Goal: Contribute content: Contribute content

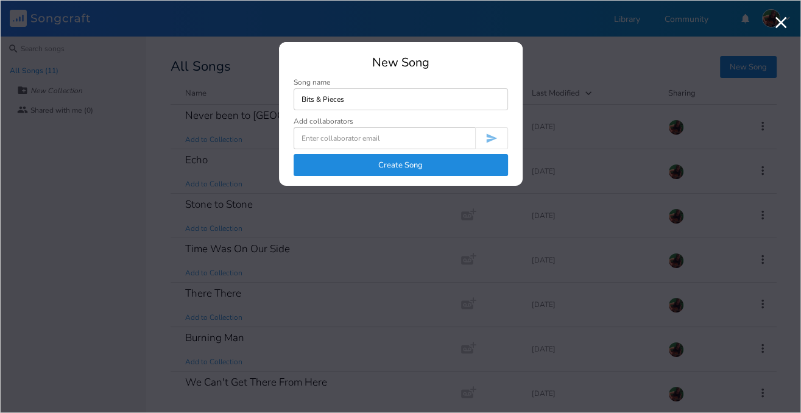
type input "Bits & Pieces"
click at [438, 169] on button "Create Song" at bounding box center [401, 165] width 214 height 22
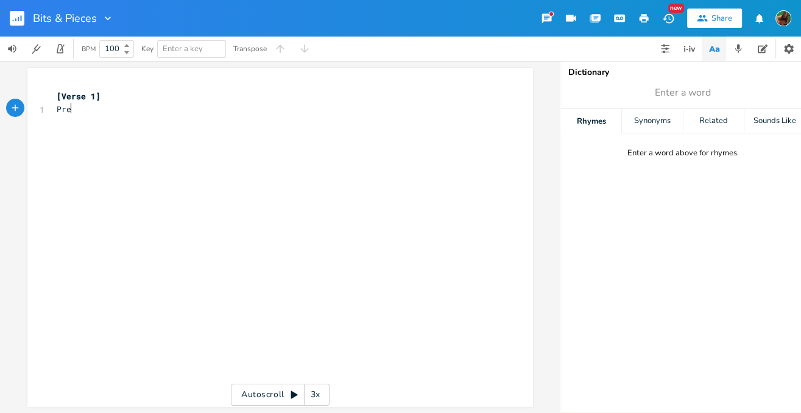
type textarea "Pregg"
type textarea "tty girl lookin' out the window"
type textarea "Up at the sky opening a vi"
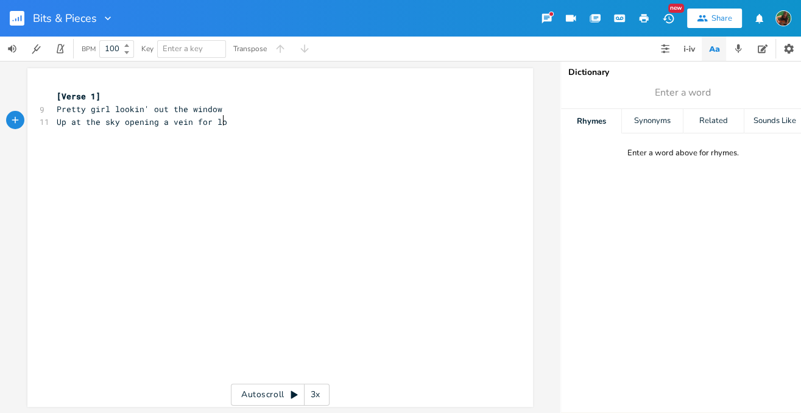
type textarea "ein for love"
type textarea "Stop"
type textarea "mpin' out in"
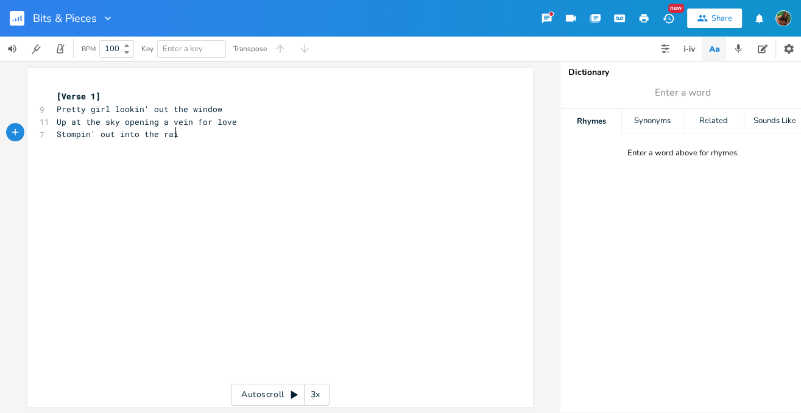
type textarea "to the rain"
type textarea "Got no coat she gh"
type textarea "ot no umbrella"
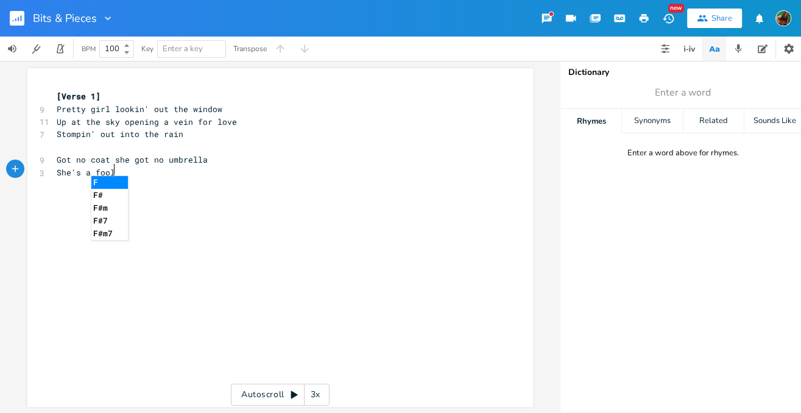
scroll to position [0, 37]
type textarea "She's a fool if she thinks I'm gonna follow"
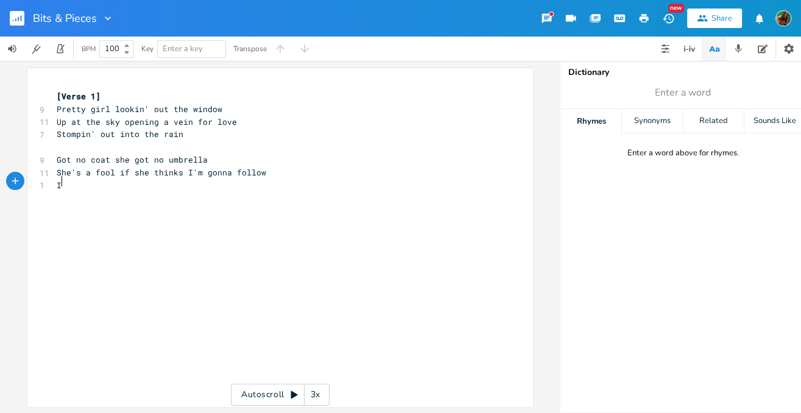
scroll to position [0, 2]
type textarea "I'"
type textarea "don't but even now I can't explain"
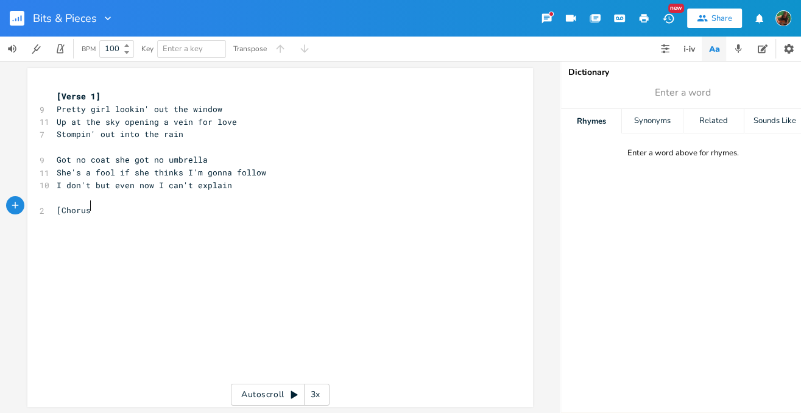
type textarea "[Chorus]"
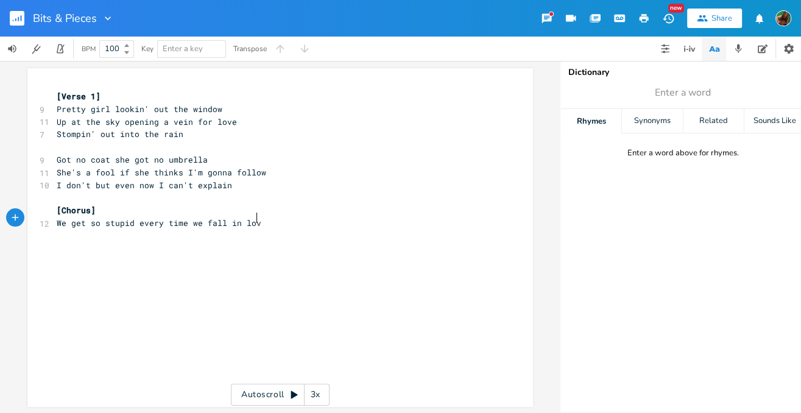
type textarea "We get so stupid every time we fall in love"
type textarea "Happy together singin"
type textarea "it loud"
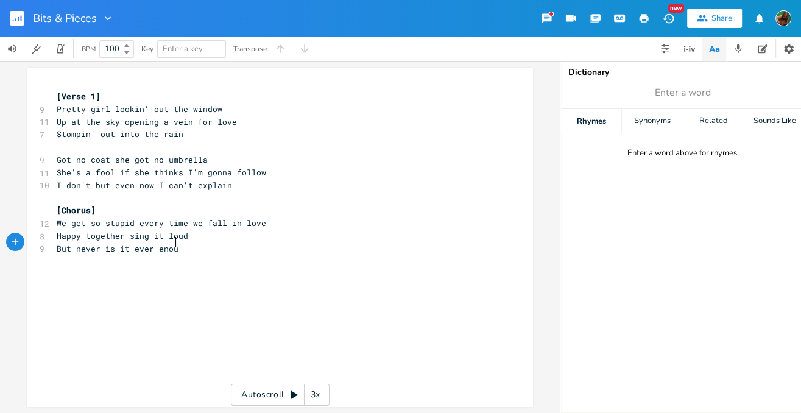
type textarea "But never is it ever enough"
type textarea "But there was one time it almost worked out"
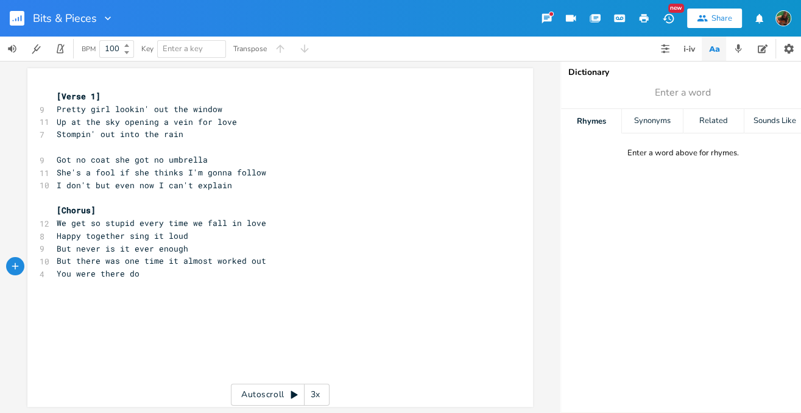
type textarea "You were there do y"
type textarea "d"
type textarea "(do) you remember how"
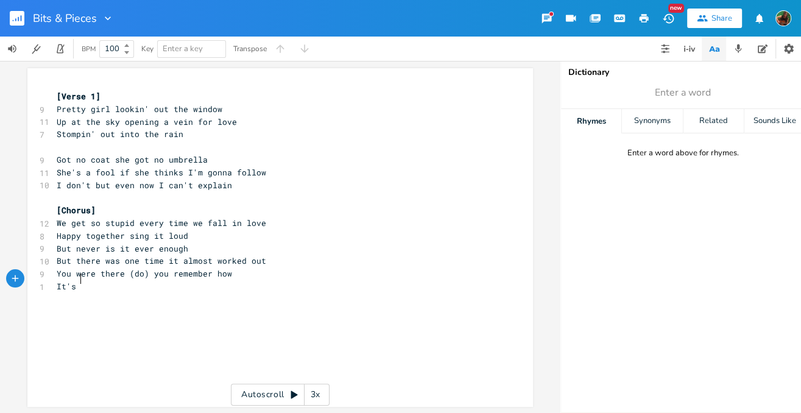
scroll to position [0, 10]
type textarea "It's all comin"
type textarea "' back now bu on"
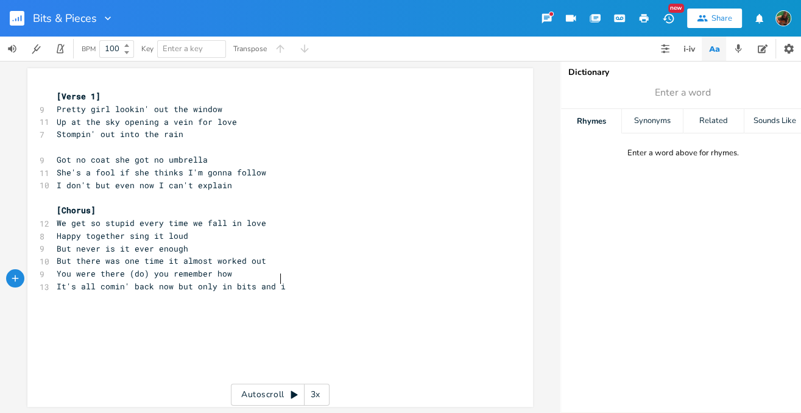
type textarea "t only in bits and ie"
type textarea "pieces"
click at [739, 49] on icon "button" at bounding box center [738, 48] width 7 height 9
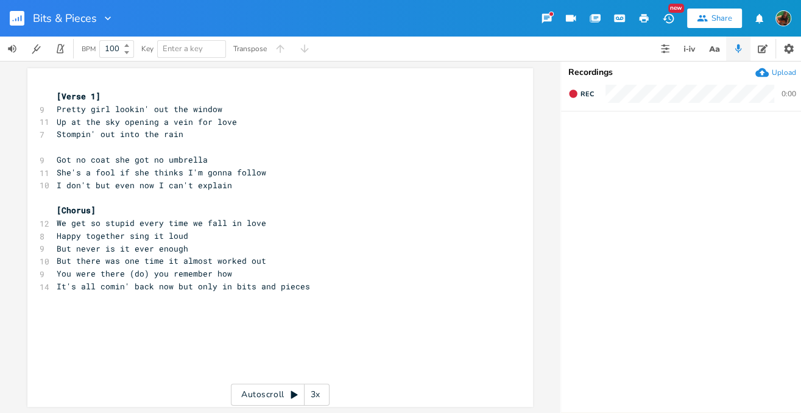
click at [785, 71] on div "Upload" at bounding box center [784, 73] width 24 height 10
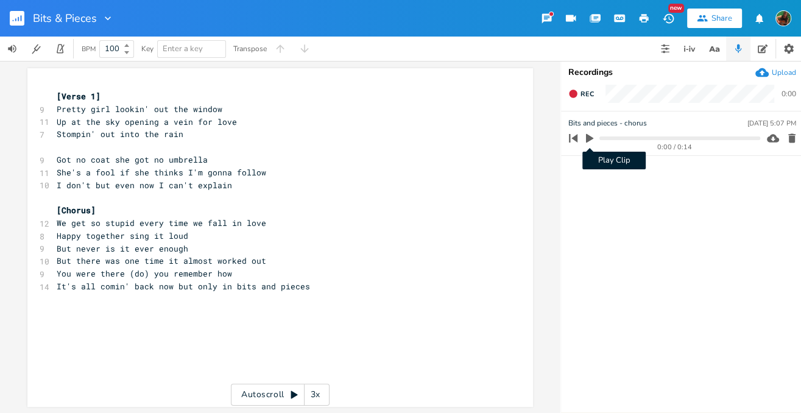
click at [589, 139] on icon "button" at bounding box center [589, 138] width 7 height 9
click at [589, 139] on icon "button" at bounding box center [590, 138] width 10 height 10
click at [573, 138] on icon "button" at bounding box center [573, 138] width 9 height 9
click at [588, 138] on icon "button" at bounding box center [589, 138] width 7 height 9
click at [578, 139] on icon "button" at bounding box center [573, 138] width 17 height 17
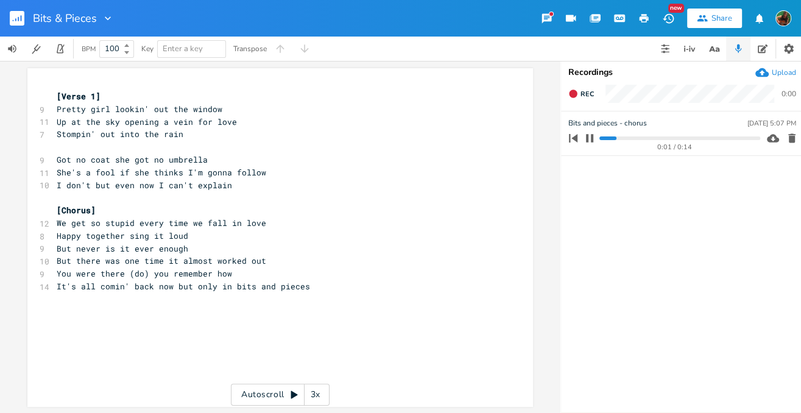
click at [585, 139] on icon "button" at bounding box center [590, 138] width 10 height 10
click at [601, 137] on progress at bounding box center [679, 138] width 160 height 4
click at [590, 137] on icon "button" at bounding box center [589, 138] width 7 height 9
click at [588, 137] on icon "button" at bounding box center [590, 138] width 10 height 10
click at [600, 137] on progress at bounding box center [679, 138] width 160 height 4
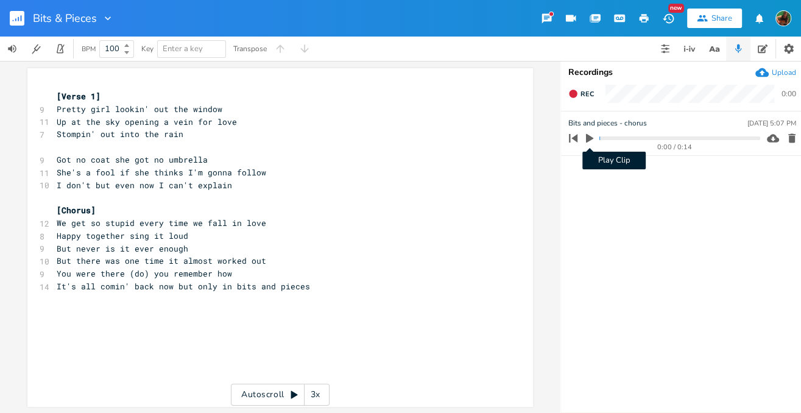
click at [591, 135] on icon "button" at bounding box center [589, 138] width 11 height 11
click at [591, 135] on icon "button" at bounding box center [589, 138] width 7 height 8
click at [589, 138] on icon "button" at bounding box center [589, 138] width 7 height 9
click at [589, 138] on icon "button" at bounding box center [590, 138] width 10 height 10
click at [573, 139] on icon "button" at bounding box center [573, 138] width 9 height 9
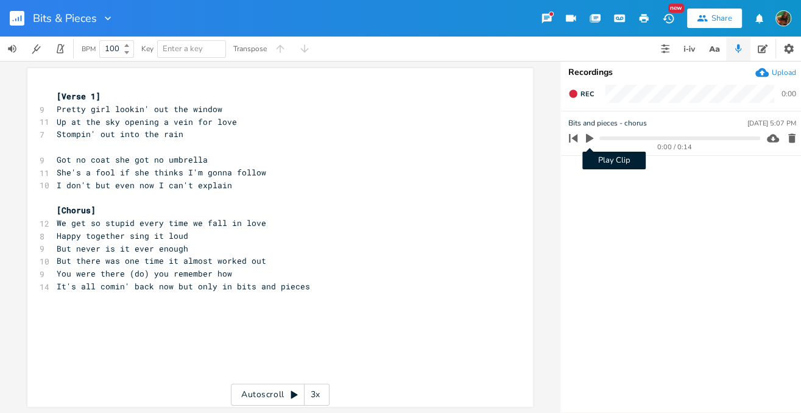
click at [590, 136] on icon "button" at bounding box center [589, 138] width 7 height 9
click at [590, 136] on icon "button" at bounding box center [590, 138] width 10 height 10
click at [574, 138] on icon "button" at bounding box center [573, 138] width 9 height 9
click at [588, 138] on icon "button" at bounding box center [589, 138] width 7 height 9
click at [588, 138] on icon "button" at bounding box center [590, 138] width 10 height 10
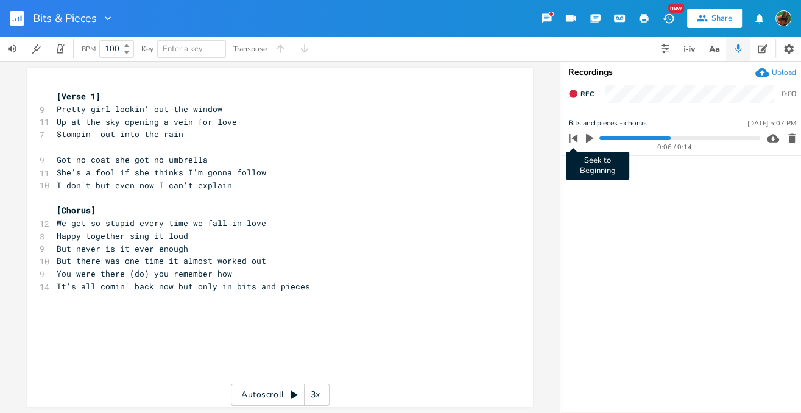
click at [576, 136] on icon "button" at bounding box center [573, 138] width 9 height 9
click at [590, 139] on icon "button" at bounding box center [589, 138] width 7 height 9
click at [782, 72] on div "Upload" at bounding box center [784, 73] width 24 height 10
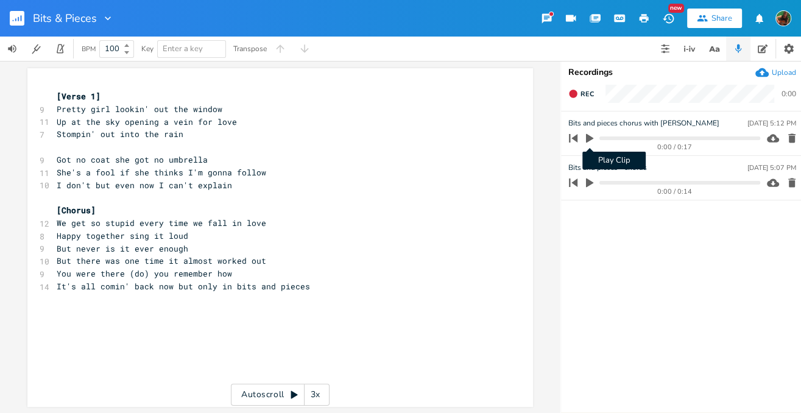
click at [587, 136] on icon "button" at bounding box center [589, 138] width 7 height 9
click at [780, 71] on div "Upload" at bounding box center [784, 73] width 24 height 10
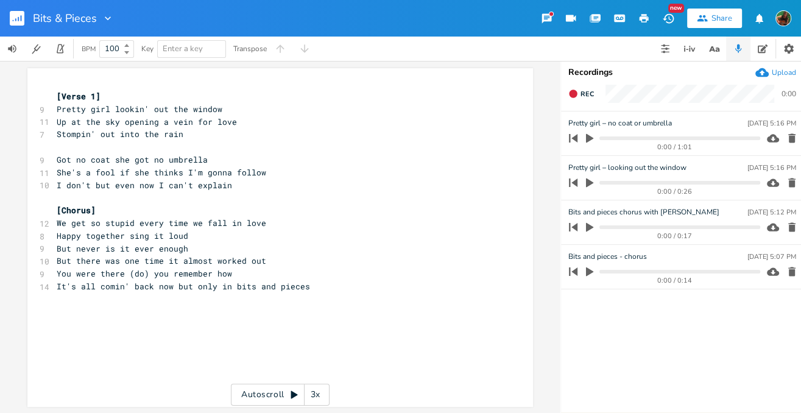
click at [590, 178] on icon "button" at bounding box center [589, 182] width 11 height 11
click at [587, 135] on icon "button" at bounding box center [589, 138] width 7 height 9
click at [72, 123] on span "Up at the sky opening a vein for love" at bounding box center [147, 121] width 180 height 11
type textarea "A"
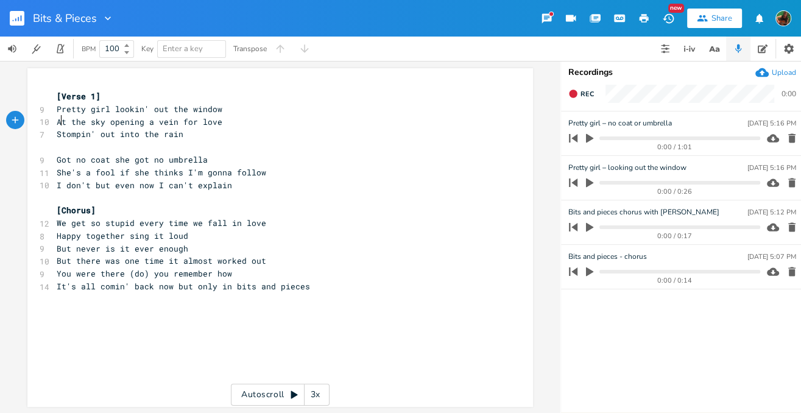
scroll to position [0, 4]
click at [313, 280] on pre "It's all comin' back now but only in bits and pieces" at bounding box center [274, 286] width 440 height 13
type textarea "It's comin"
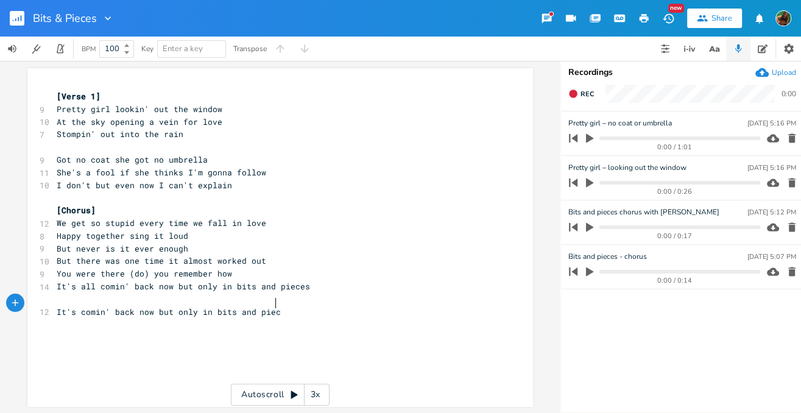
type textarea "' back now but only in bits and pieces"
type textarea "It's all comin' back to me now but only in p"
type textarea "bits and pieace"
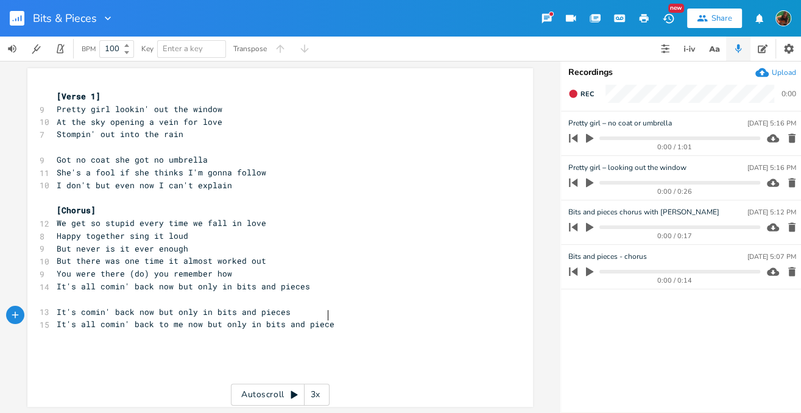
type textarea "ieces"
click at [311, 306] on pre "It's comin' back now but only in bits and pieces" at bounding box center [274, 312] width 440 height 13
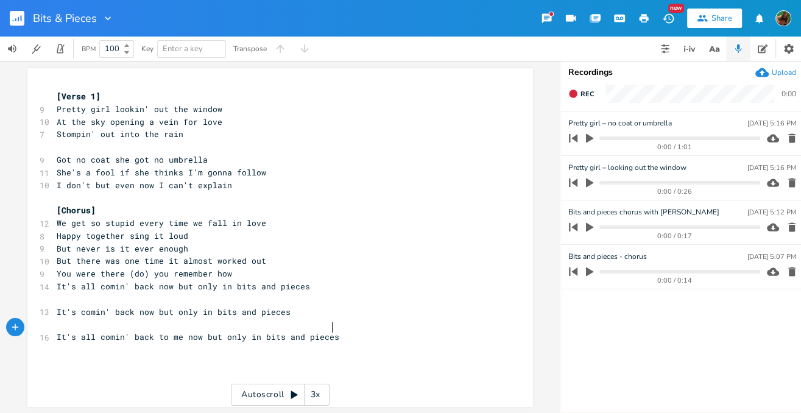
click at [349, 331] on pre "It's all comin' back to me now but only in bits and pieces" at bounding box center [274, 337] width 440 height 13
type textarea "I got a picture in my minds eye"
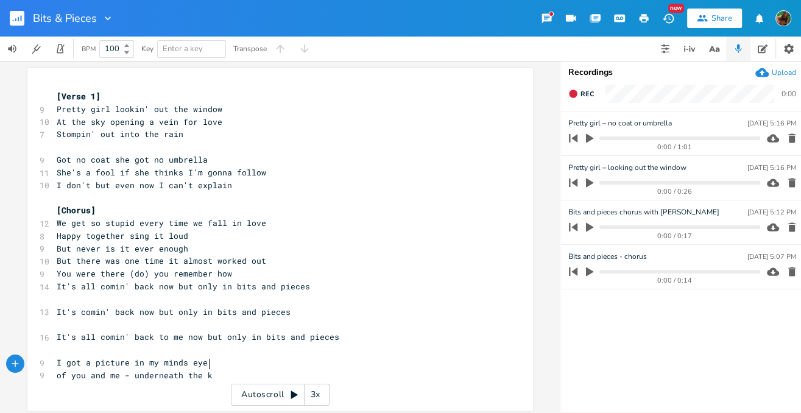
type textarea "of you and me - underneath the ks"
type textarea "k"
type textarea "sky"
type textarea "don't ask me why"
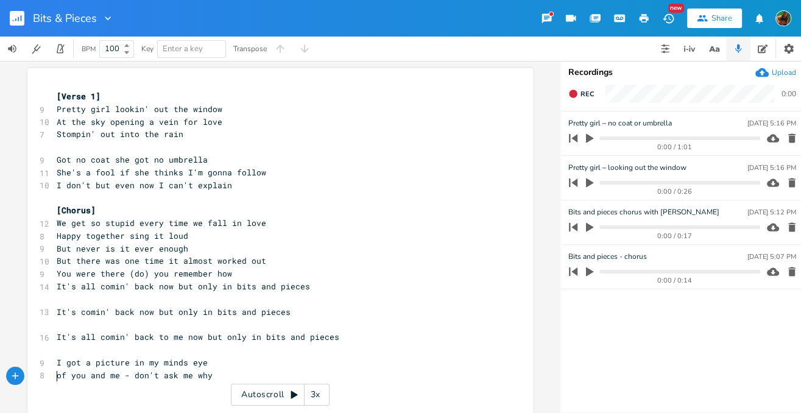
type textarea "S"
type textarea "Just a normal day"
type textarea ", a flash in the pan"
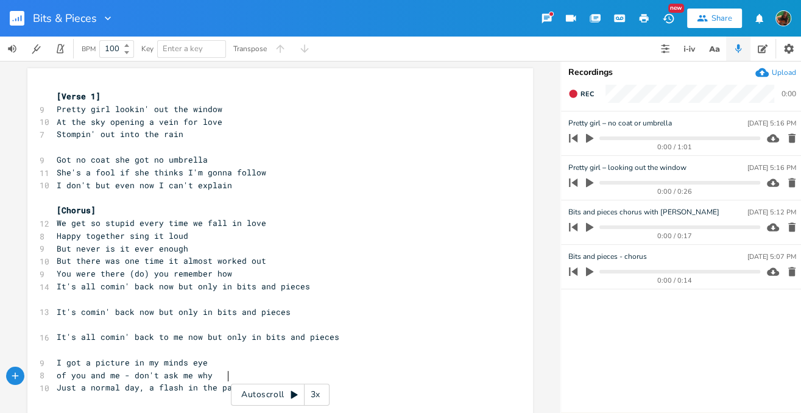
scroll to position [0, 55]
click at [291, 306] on pre "It's comin' back now but only in bits and pieces" at bounding box center [274, 312] width 440 height 13
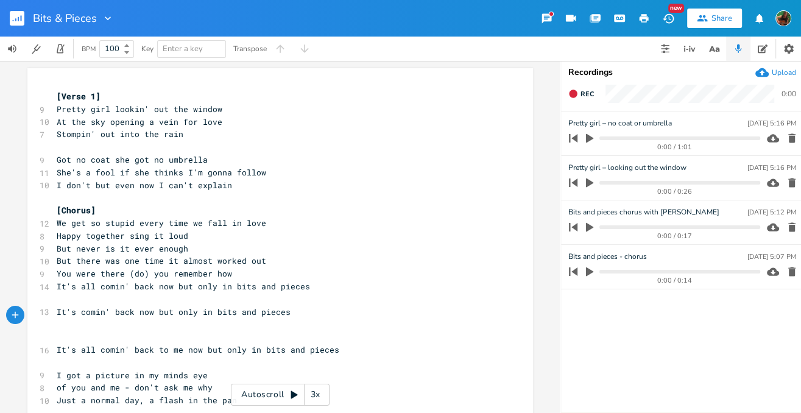
scroll to position [0, 2]
type textarea "[ut;s"
type textarea "it's commin '"
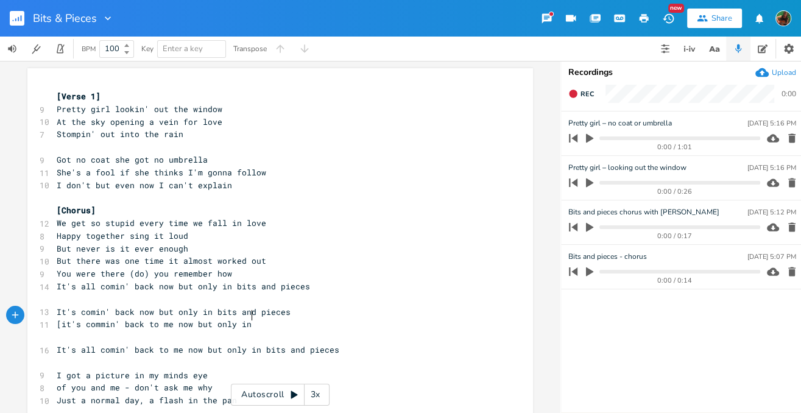
type textarea "' back to me now but only in p"
type textarea "bits and pieces]"
click at [273, 171] on pre "She's a fool if she thinks I'm gonna follow" at bounding box center [274, 172] width 440 height 13
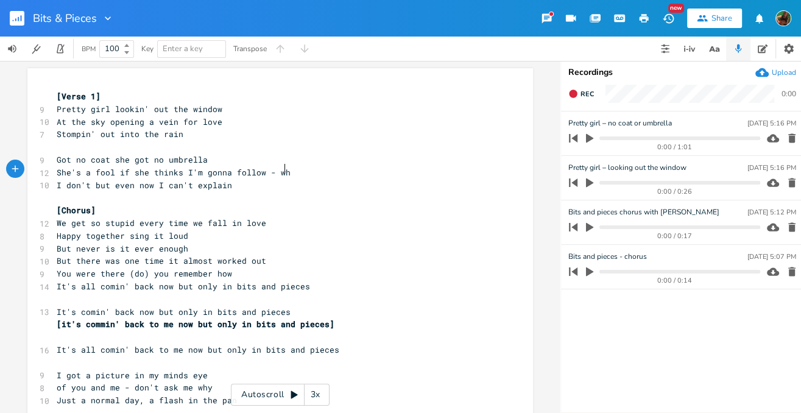
scroll to position [0, 21]
type textarea "- who she"
type textarea "'s she think she is - maybe cinderl"
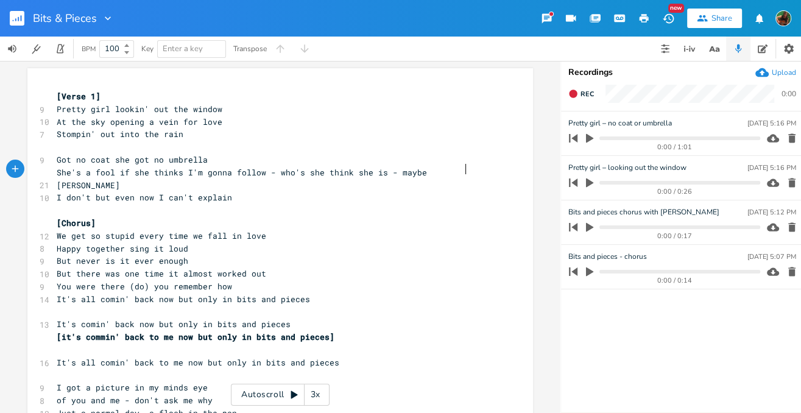
scroll to position [0, 11]
type textarea "[PERSON_NAME]"
